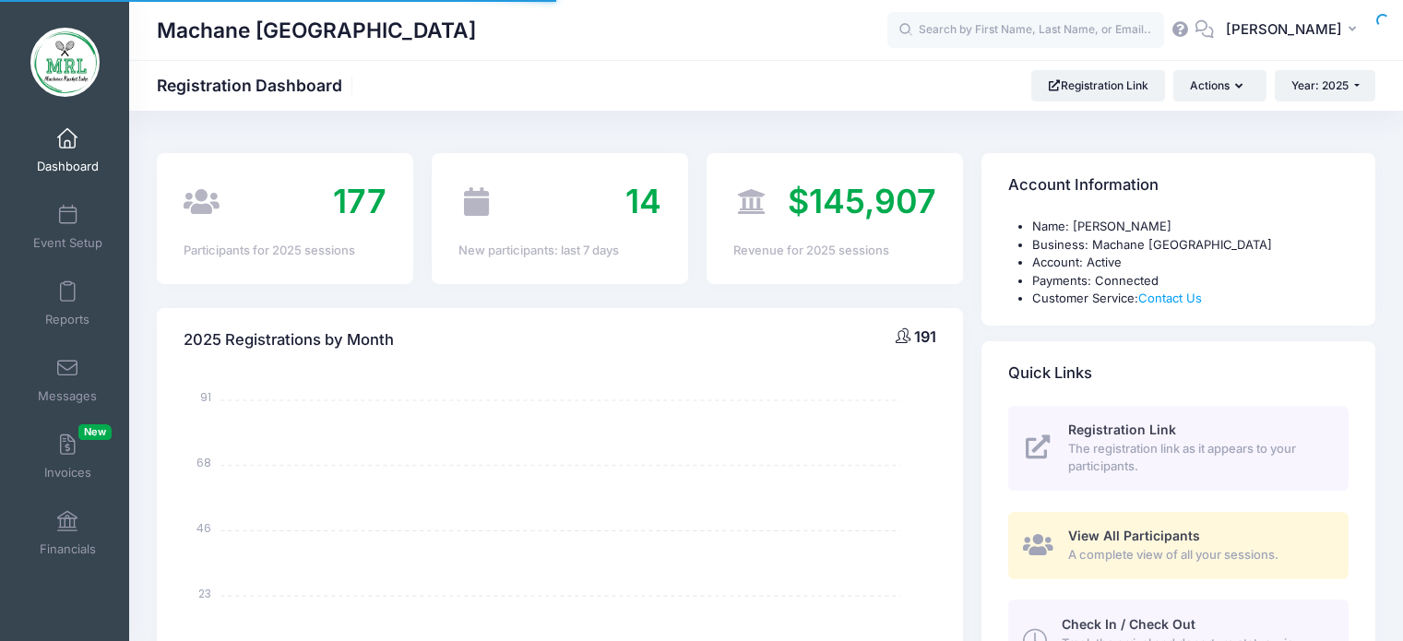
select select
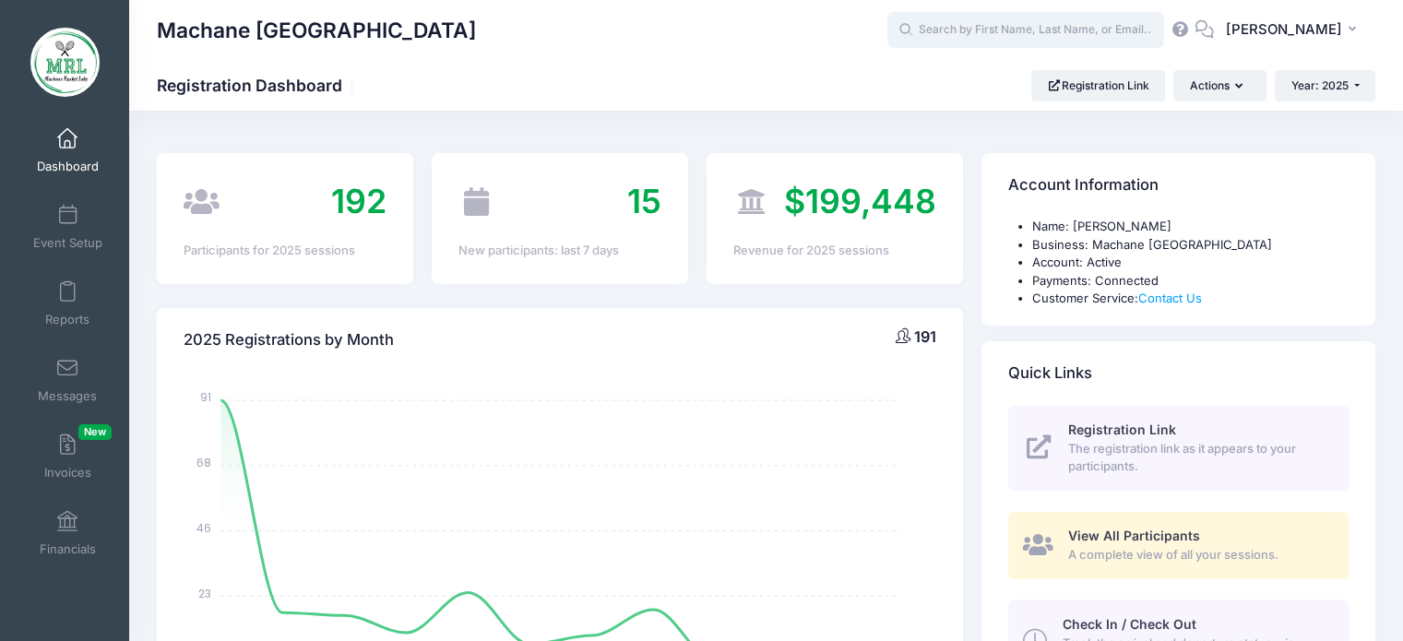
click at [945, 32] on input "text" at bounding box center [1026, 30] width 277 height 37
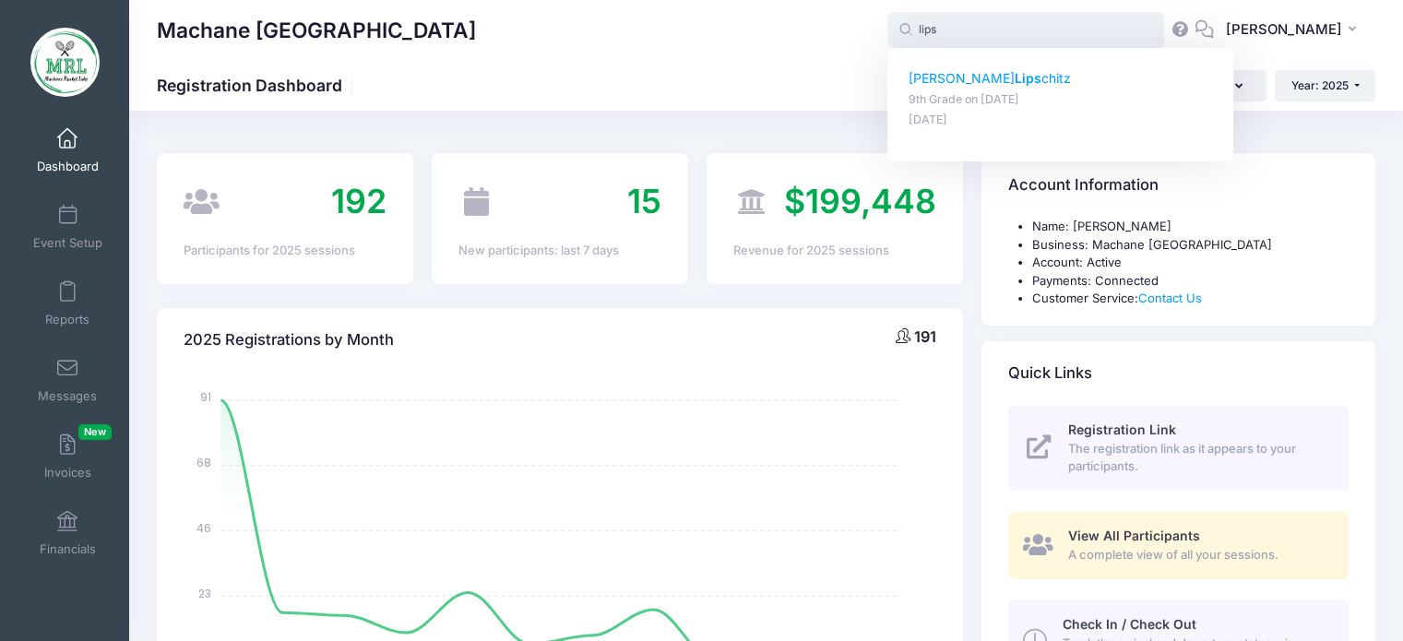
click at [944, 82] on p "Chavi Lips chitz" at bounding box center [1061, 78] width 304 height 19
type input "Chavi Lipschitz (9th Grade, Aug-14, 2025)"
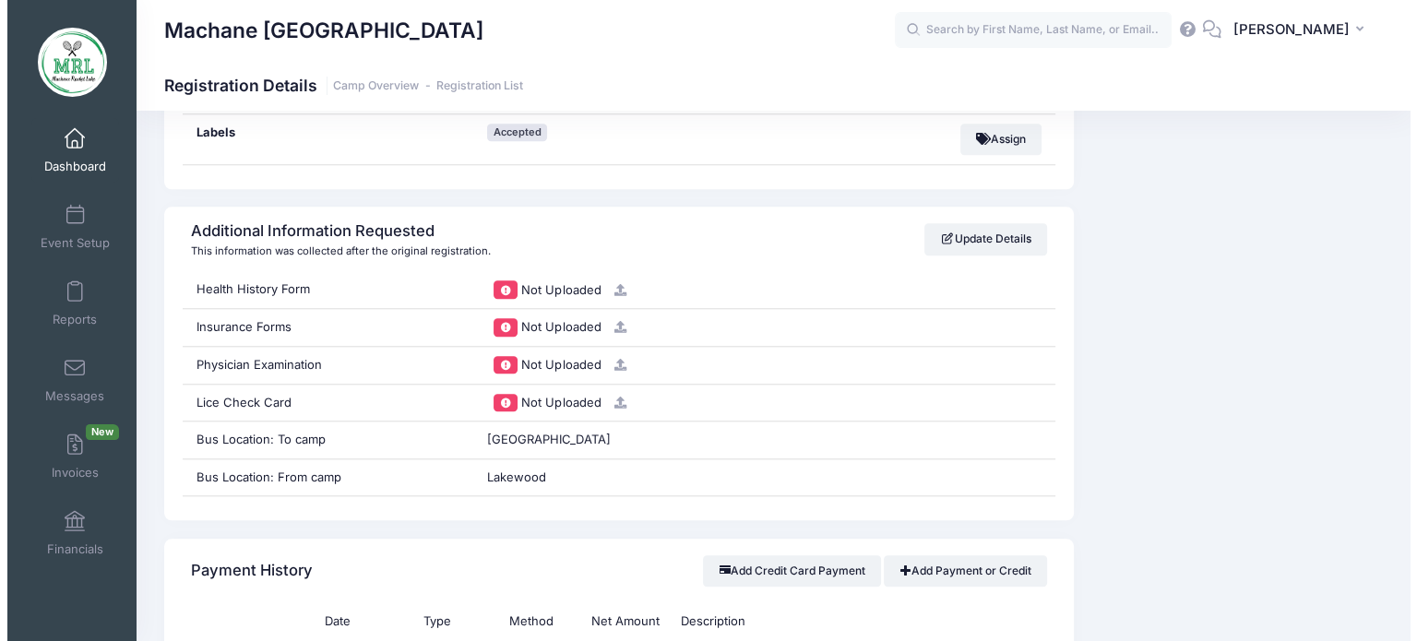
scroll to position [1767, 0]
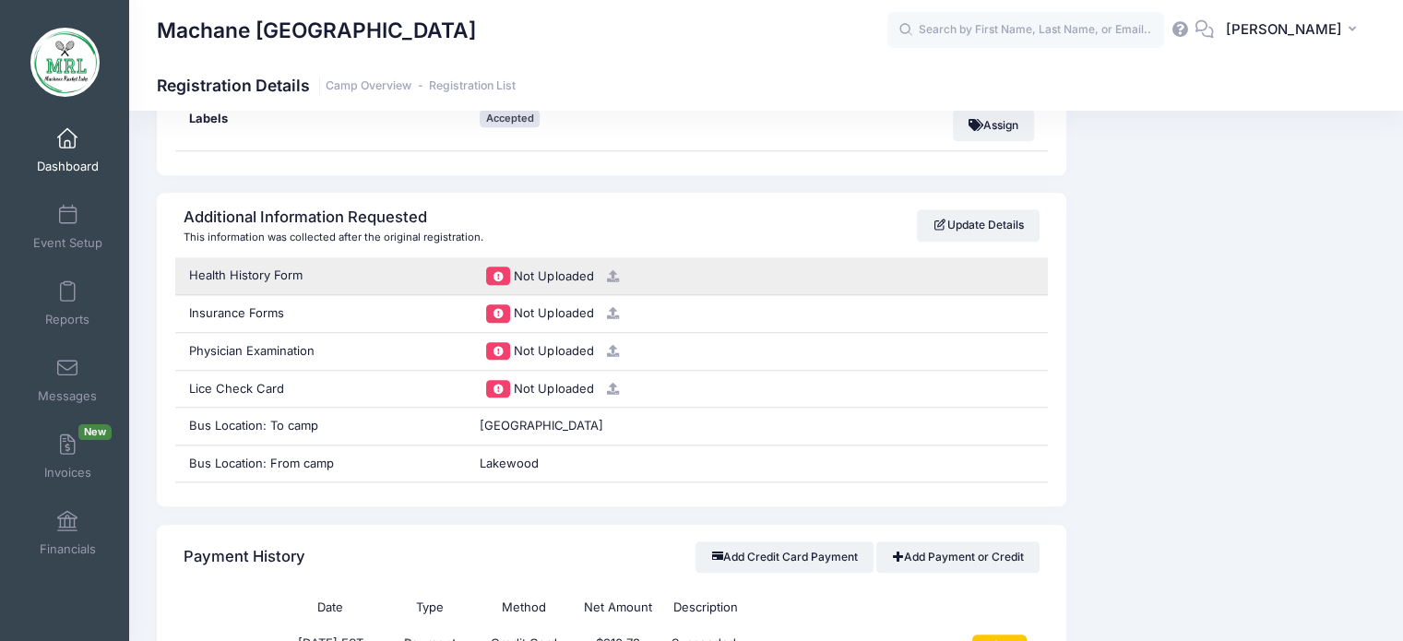
click at [608, 271] on icon at bounding box center [612, 276] width 15 height 12
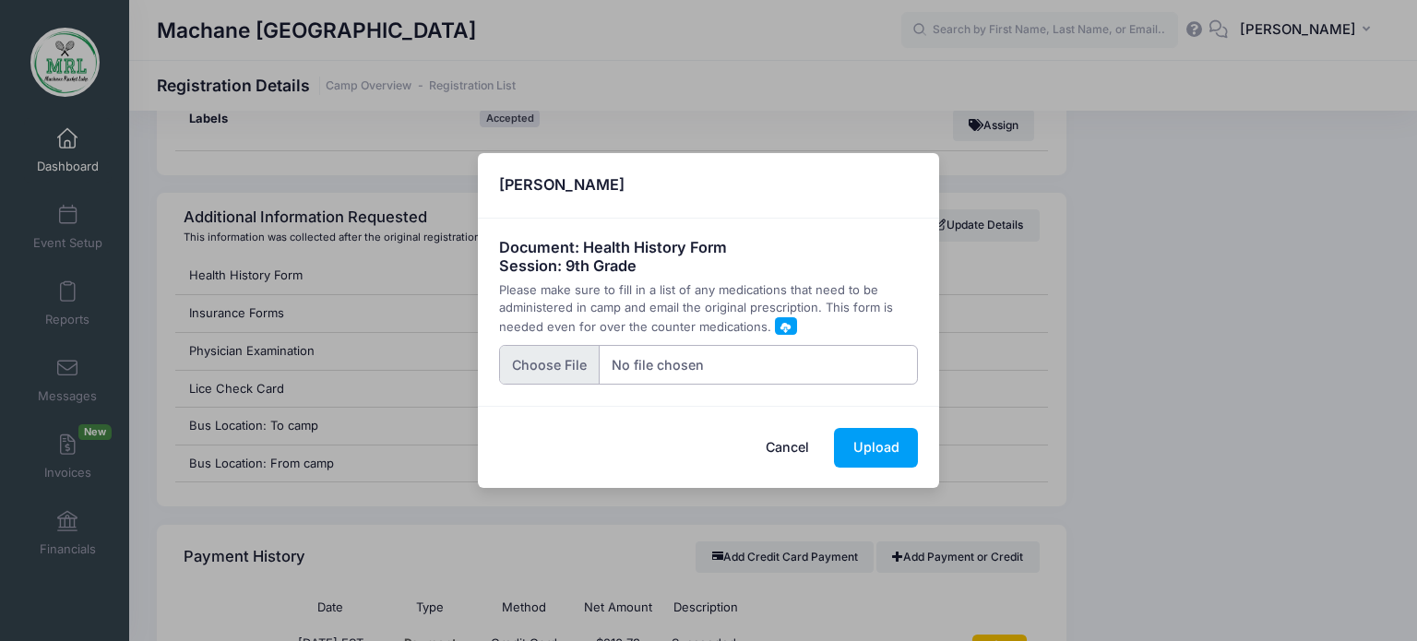
click at [548, 364] on input "file" at bounding box center [709, 365] width 420 height 40
click at [777, 449] on button "Cancel" at bounding box center [787, 448] width 81 height 40
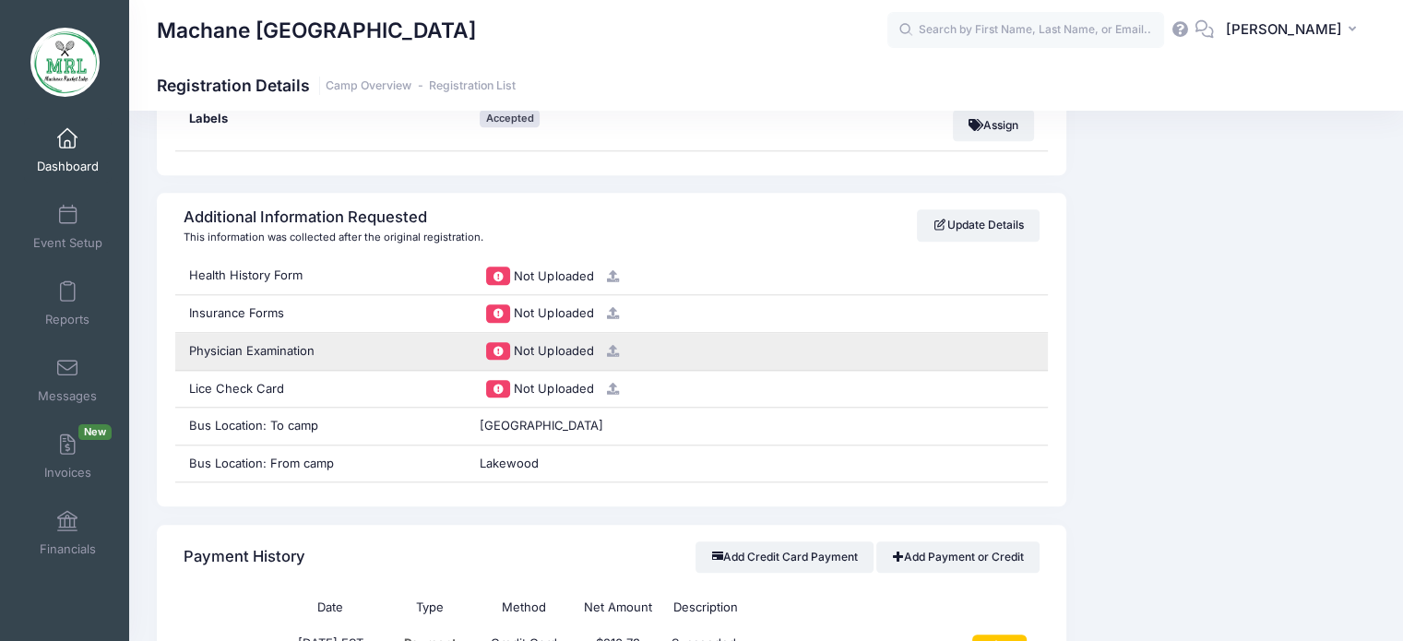
click at [609, 349] on icon at bounding box center [612, 351] width 15 height 12
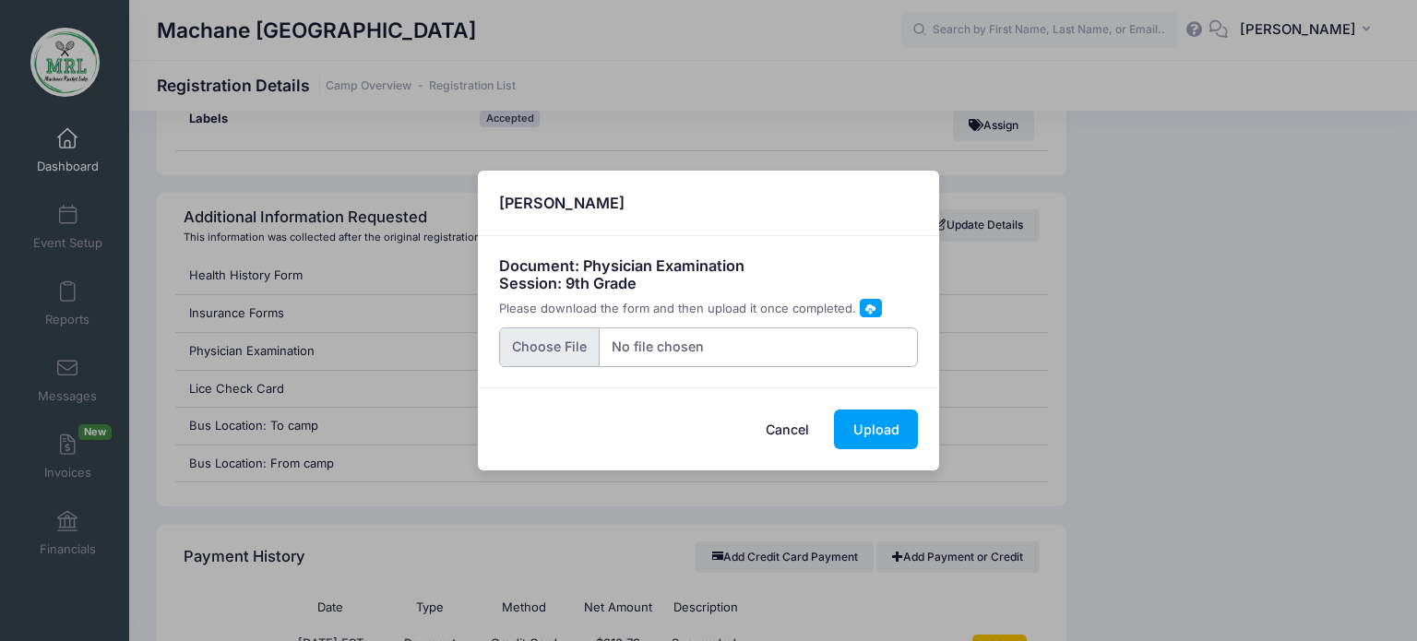
click at [539, 351] on input "file" at bounding box center [709, 348] width 420 height 40
type input "C:\fakepath\20250811_184953.jpg"
click at [879, 436] on button "Upload" at bounding box center [876, 430] width 84 height 40
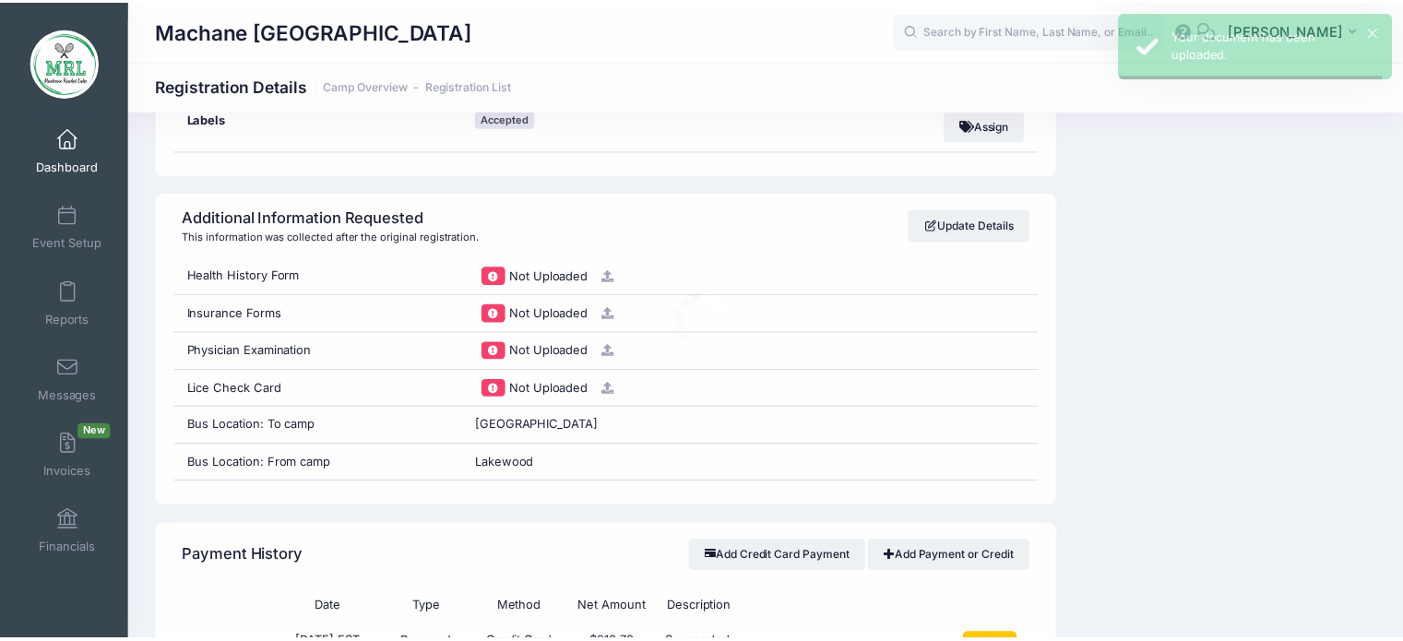
scroll to position [0, 0]
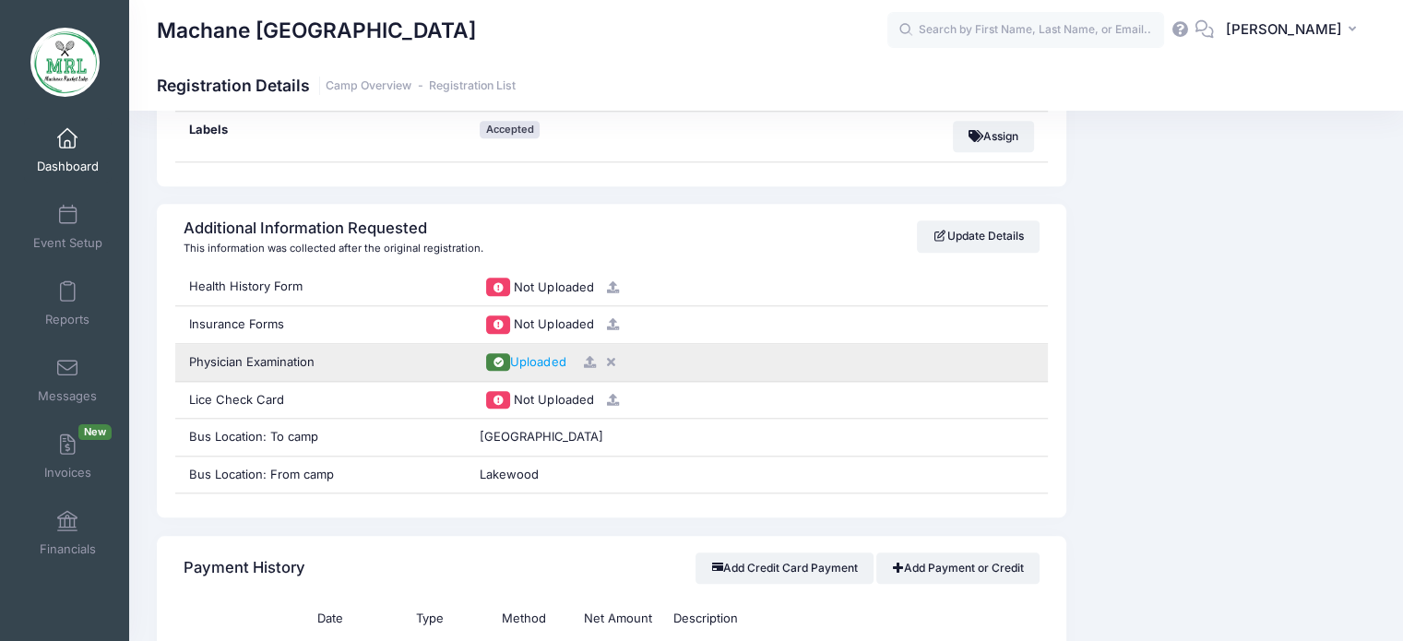
click at [587, 356] on icon at bounding box center [589, 362] width 15 height 12
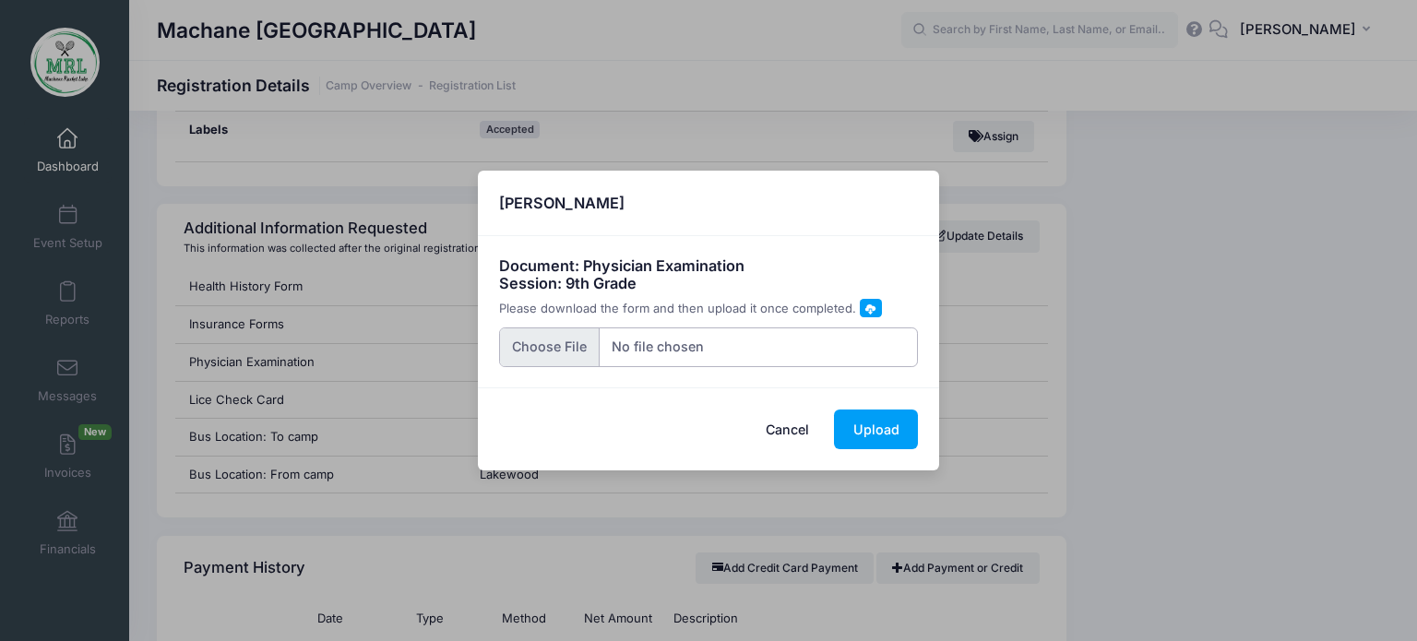
click at [553, 343] on input "file" at bounding box center [709, 348] width 420 height 40
type input "C:\fakepath\20250811_184946.jpg"
click at [877, 428] on button "Upload" at bounding box center [876, 430] width 84 height 40
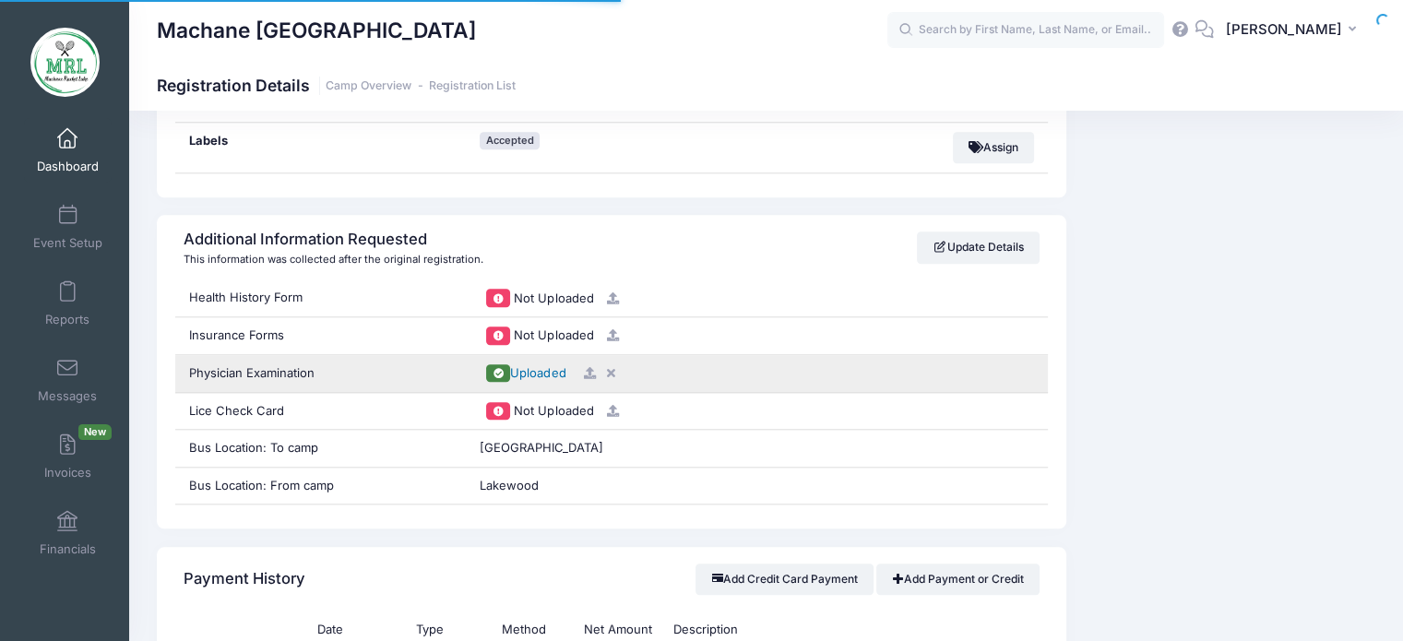
click at [546, 365] on span "Uploaded" at bounding box center [537, 372] width 55 height 15
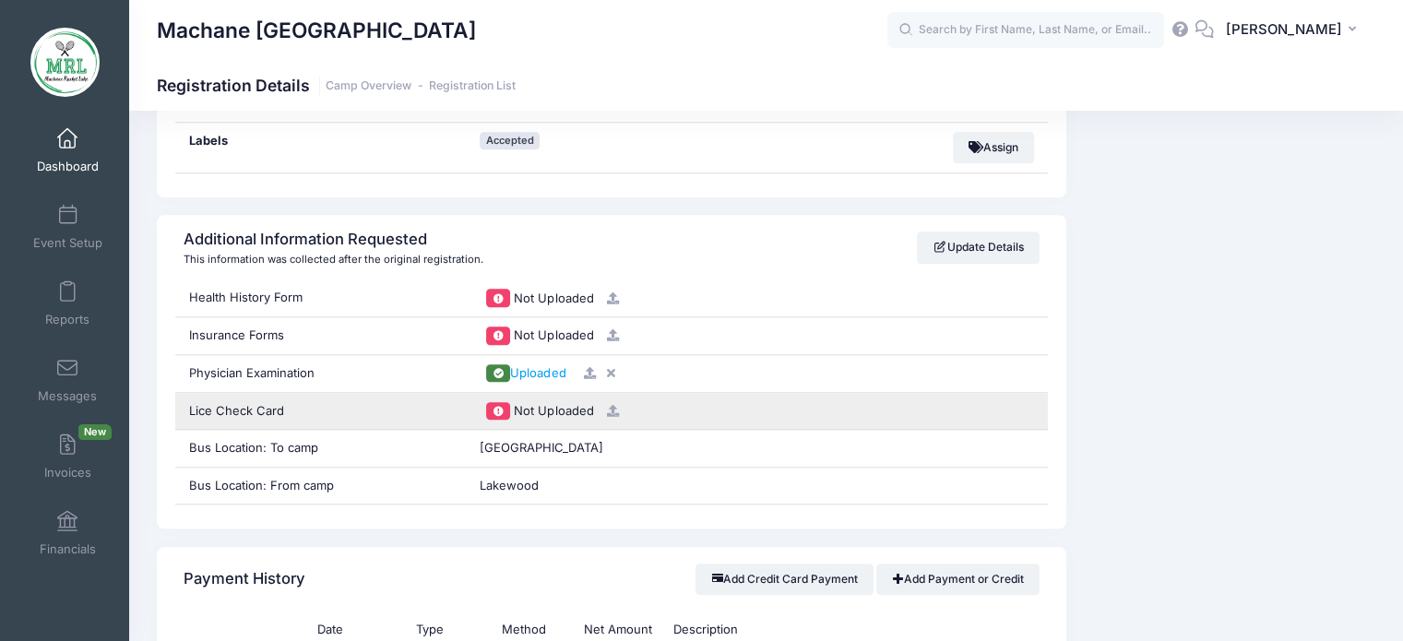
click at [614, 405] on icon at bounding box center [612, 411] width 15 height 12
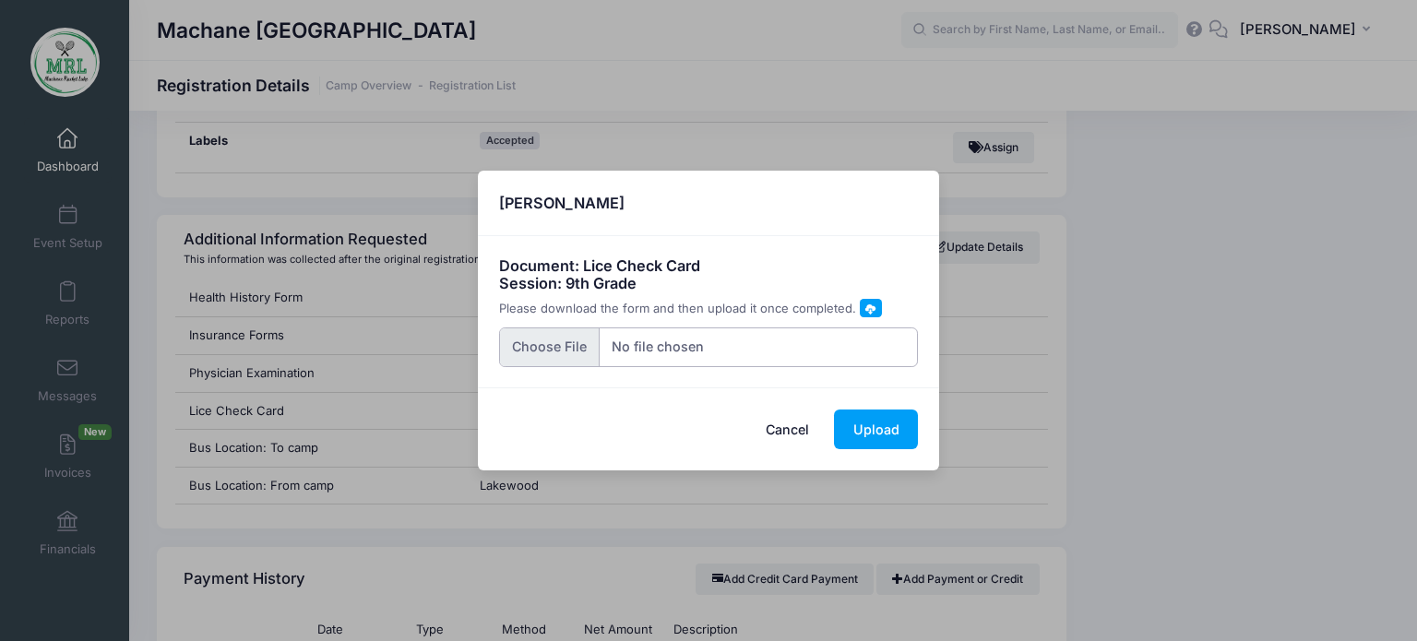
click at [561, 346] on input "file" at bounding box center [709, 348] width 420 height 40
type input "C:\fakepath\20250811_184941.jpg"
click at [877, 429] on button "Upload" at bounding box center [876, 430] width 84 height 40
